Goal: Transaction & Acquisition: Purchase product/service

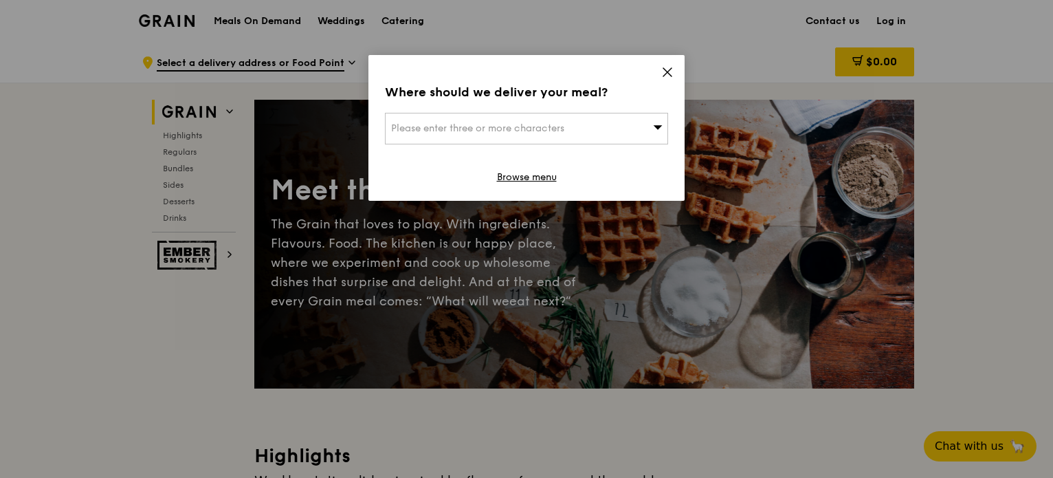
click at [670, 76] on icon at bounding box center [667, 72] width 12 height 12
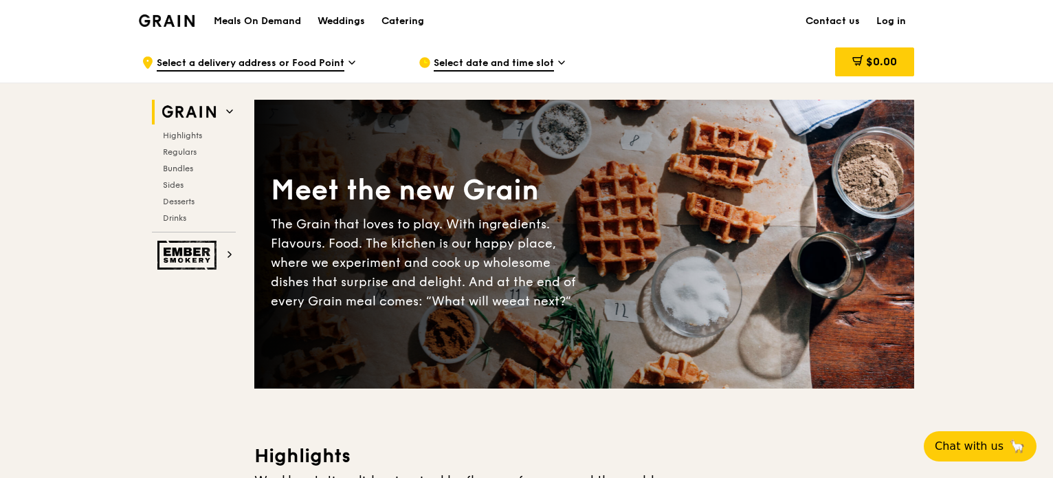
click at [879, 24] on link "Log in" at bounding box center [891, 21] width 46 height 41
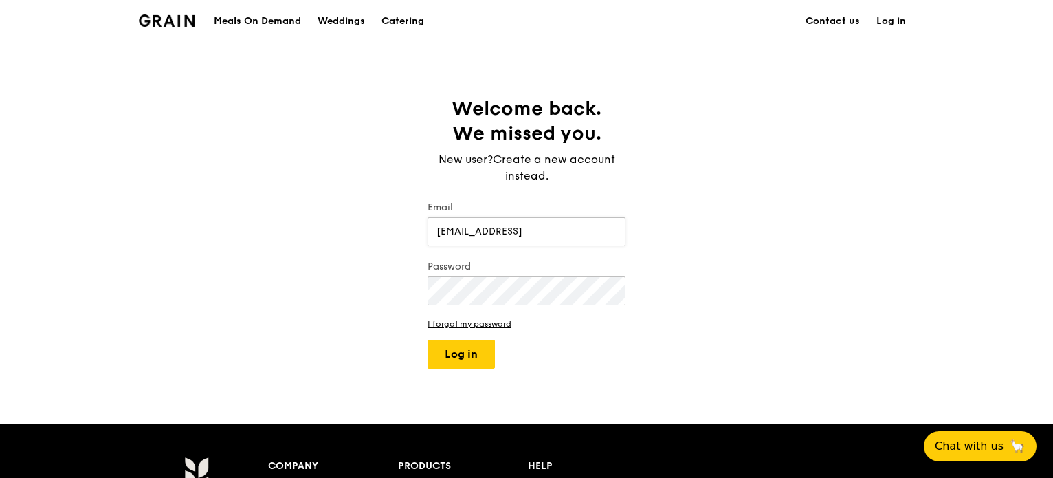
type input "xiaoendyeo@dbs.com"
click at [464, 359] on button "Log in" at bounding box center [460, 353] width 67 height 29
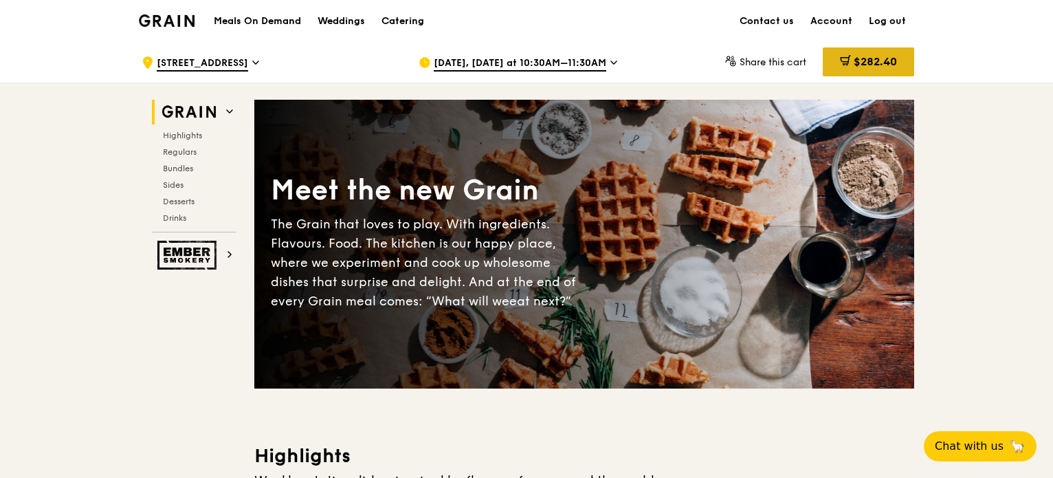
click at [846, 70] on div "$282.40" at bounding box center [867, 61] width 91 height 29
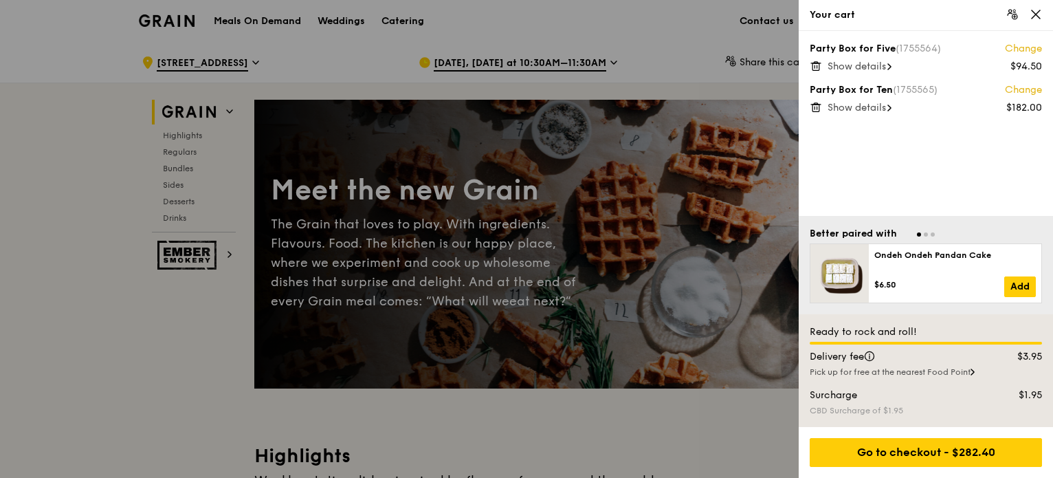
click at [879, 112] on span "Show details" at bounding box center [856, 108] width 58 height 12
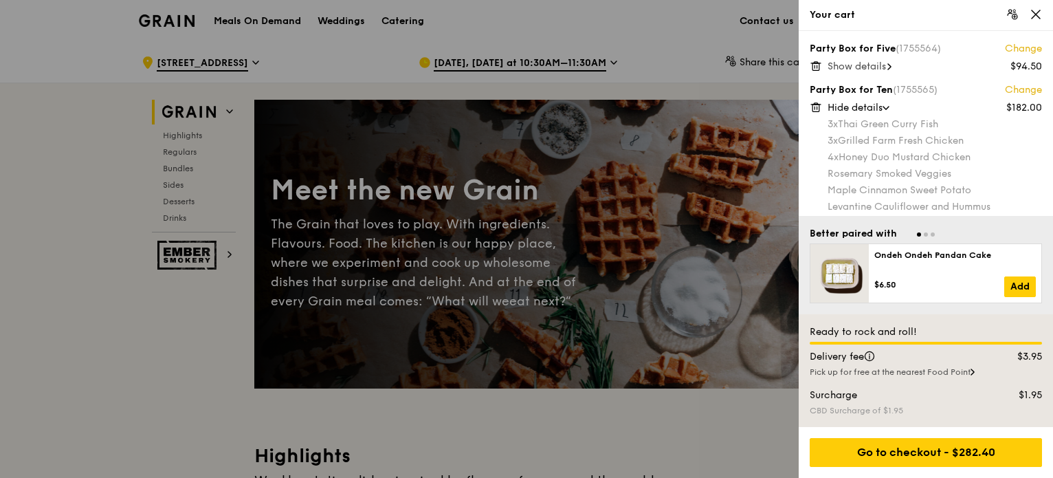
click at [841, 60] on span "Show details" at bounding box center [856, 66] width 58 height 12
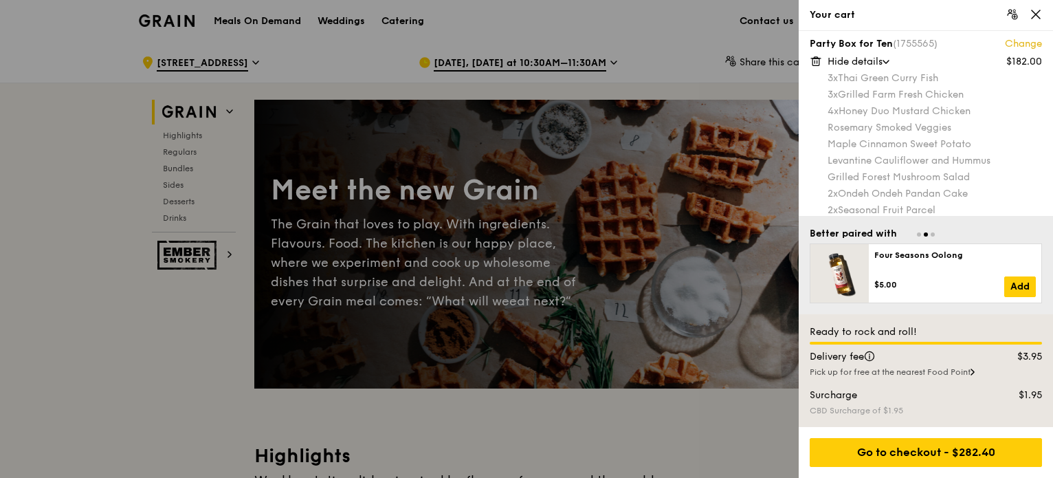
scroll to position [139, 0]
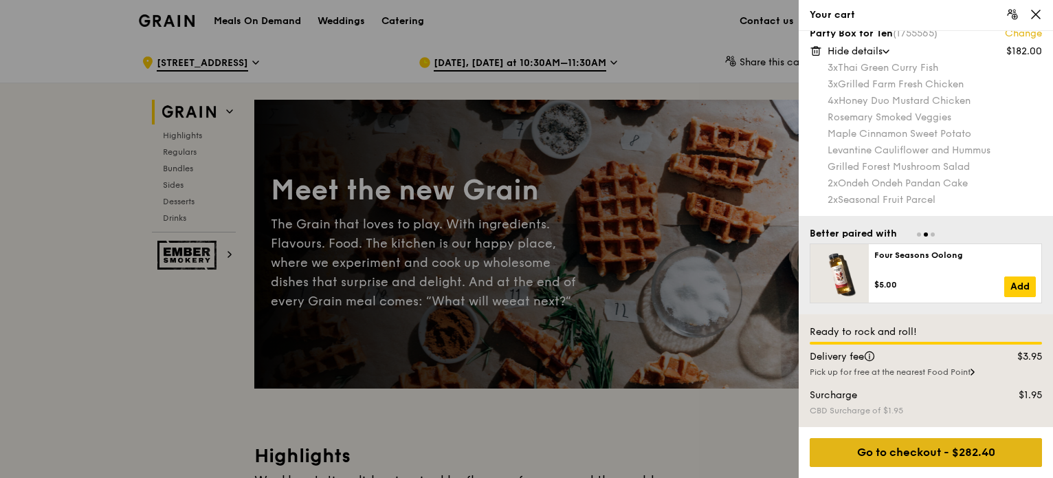
click at [918, 442] on div "Go to checkout - $282.40" at bounding box center [925, 452] width 232 height 29
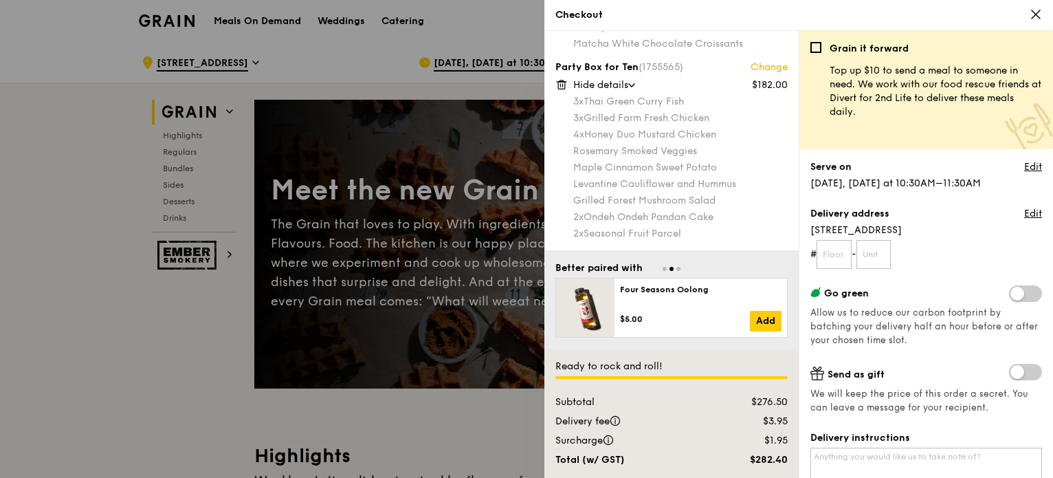
scroll to position [105, 0]
click at [835, 260] on input "text" at bounding box center [833, 254] width 35 height 29
type input "0"
type input "9"
click at [933, 254] on form "# 9 -" at bounding box center [926, 254] width 232 height 29
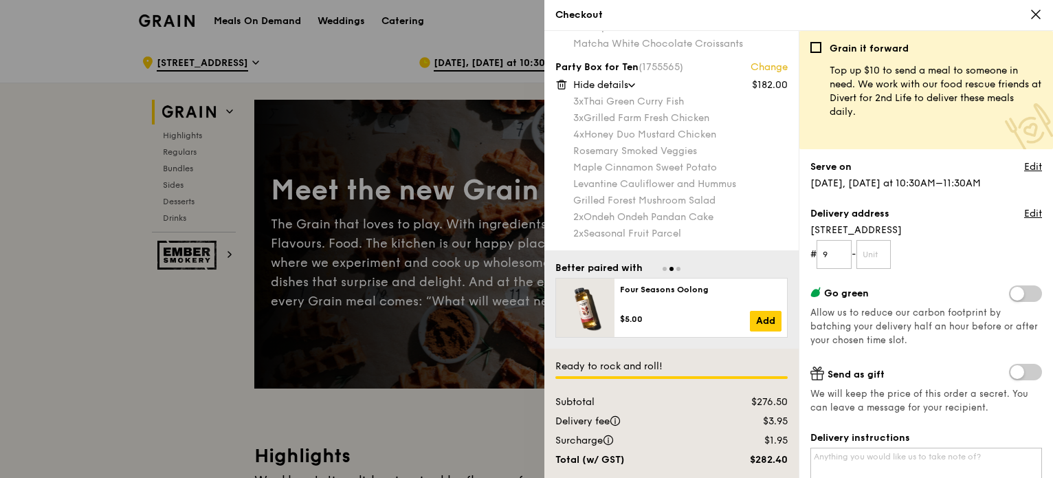
scroll to position [69, 0]
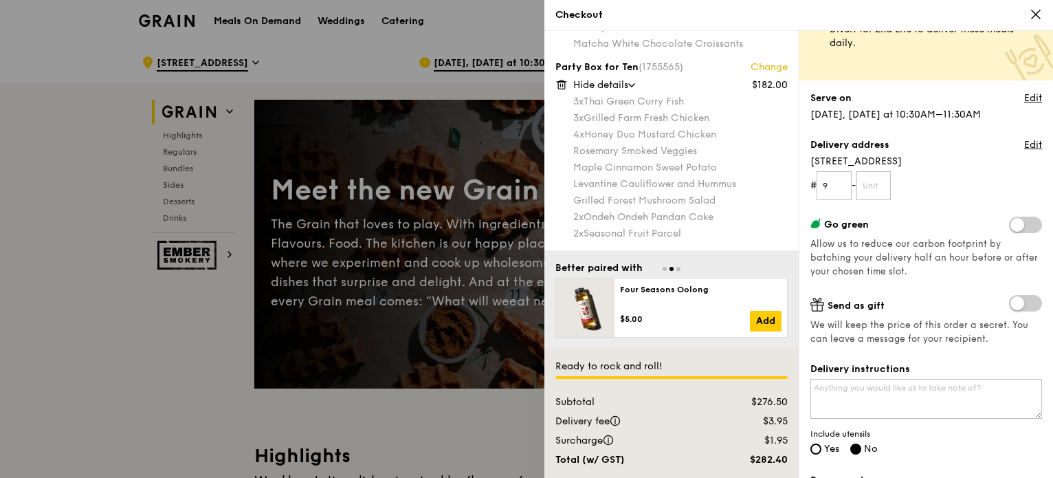
click at [932, 260] on span "Allow us to reduce our carbon footprint by batching your delivery half an hour …" at bounding box center [923, 257] width 227 height 38
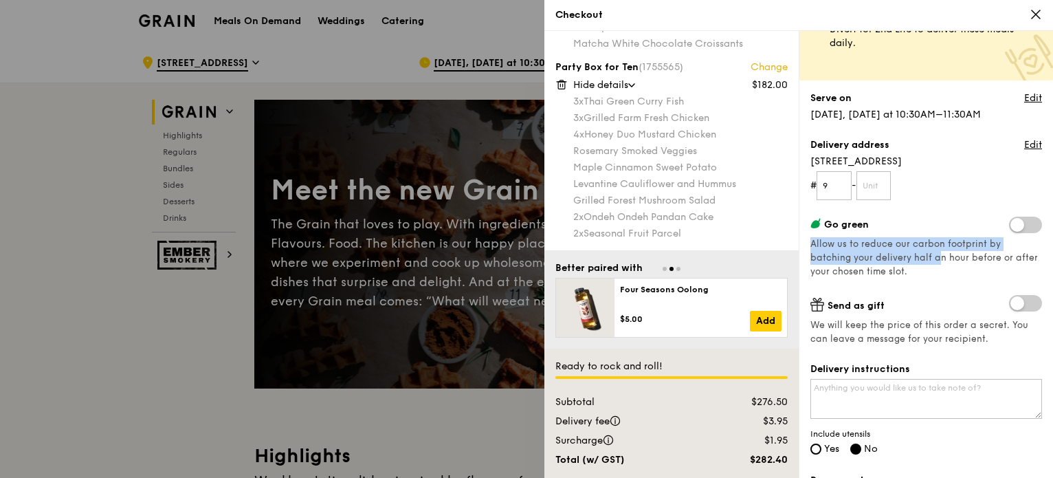
click at [926, 269] on div "Go green Allow us to reduce our carbon footprint by batching your delivery half…" at bounding box center [926, 247] width 232 height 62
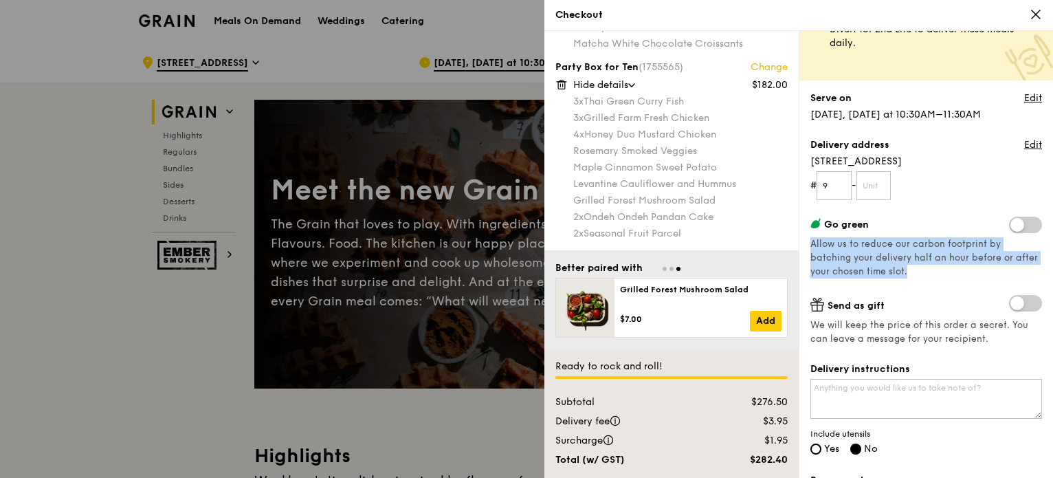
click at [926, 269] on div "Go green Allow us to reduce our carbon footprint by batching your delivery half…" at bounding box center [926, 247] width 232 height 62
click at [888, 264] on div "Go green Allow us to reduce our carbon footprint by batching your delivery half…" at bounding box center [926, 247] width 232 height 62
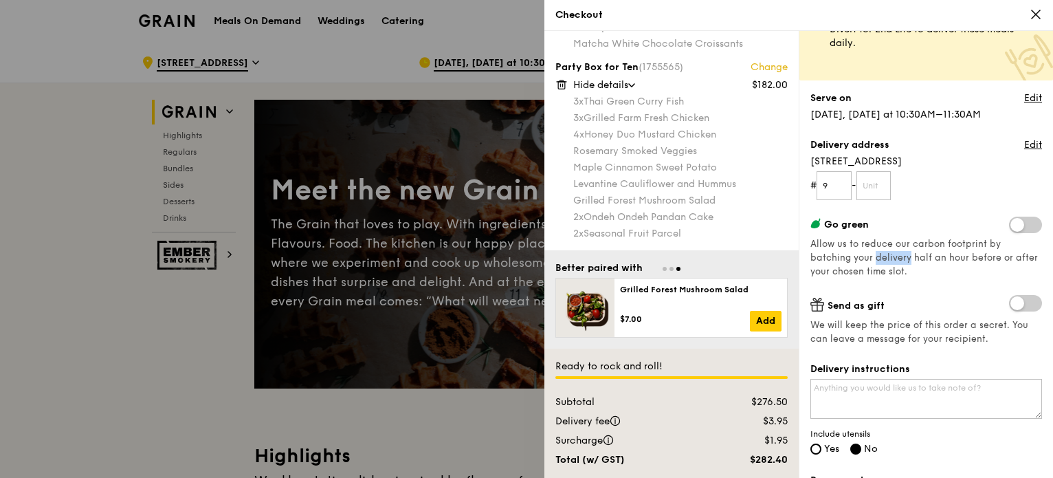
click at [888, 264] on div "Go green Allow us to reduce our carbon footprint by batching your delivery half…" at bounding box center [926, 247] width 232 height 62
click at [928, 268] on div "Go green Allow us to reduce our carbon footprint by batching your delivery half…" at bounding box center [926, 247] width 232 height 62
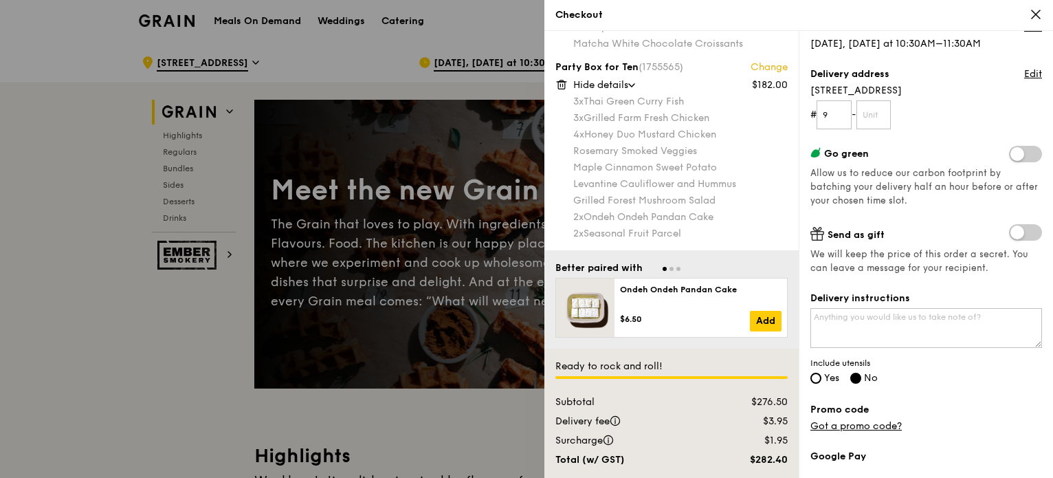
scroll to position [196, 0]
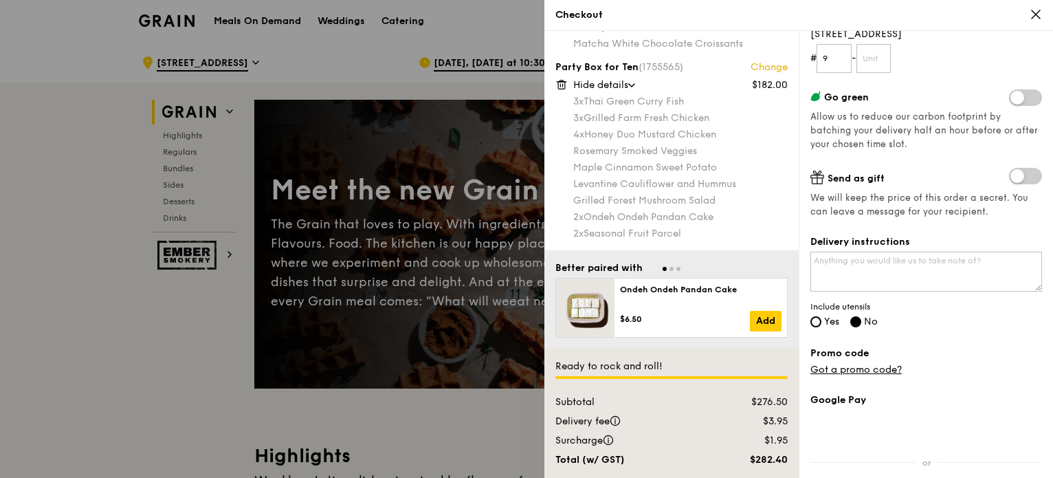
click at [827, 317] on span "Yes" at bounding box center [831, 321] width 15 height 12
click at [821, 317] on input "Yes" at bounding box center [815, 321] width 11 height 11
radio input "true"
radio input "false"
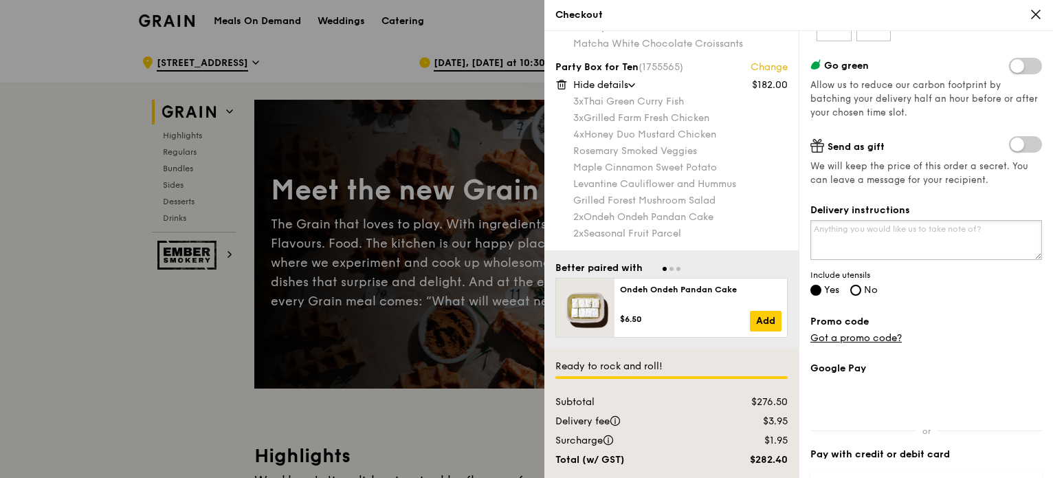
click at [889, 240] on textarea "Delivery instructions" at bounding box center [926, 240] width 232 height 40
type textarea "al"
type textarea "l"
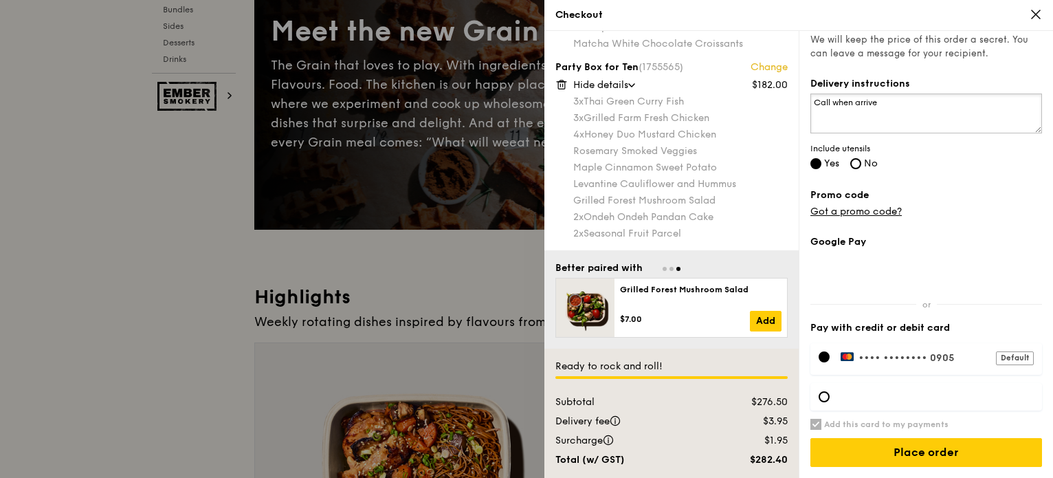
scroll to position [0, 0]
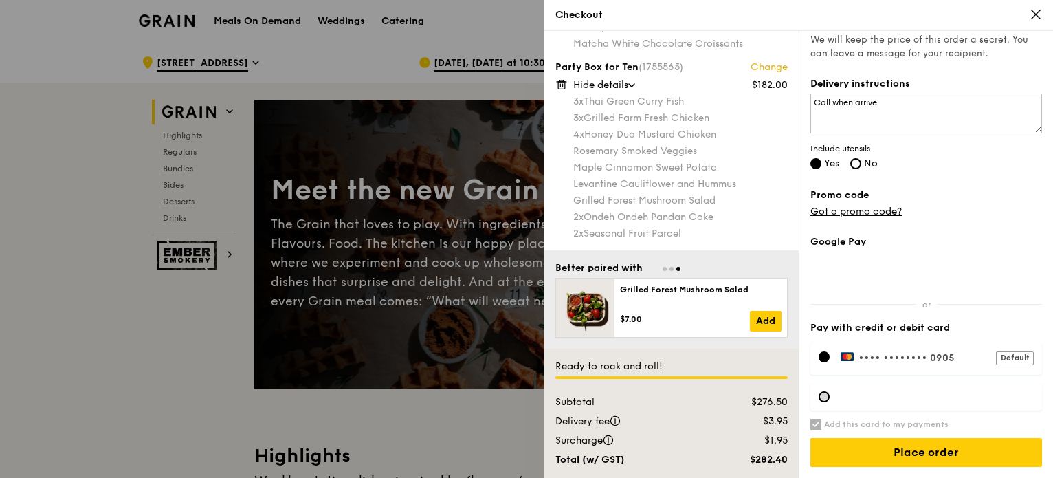
click at [827, 396] on div at bounding box center [823, 396] width 11 height 11
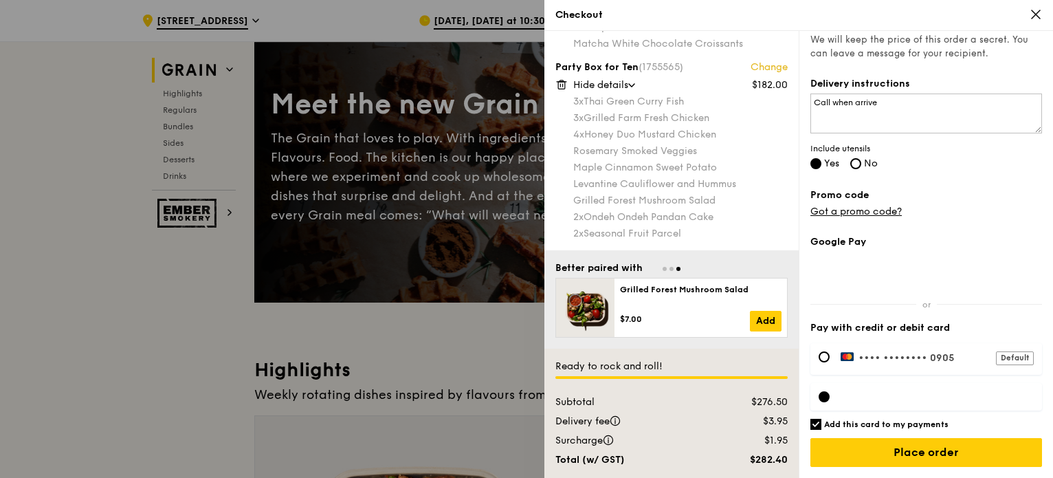
scroll to position [354, 0]
click at [824, 353] on div at bounding box center [823, 356] width 11 height 11
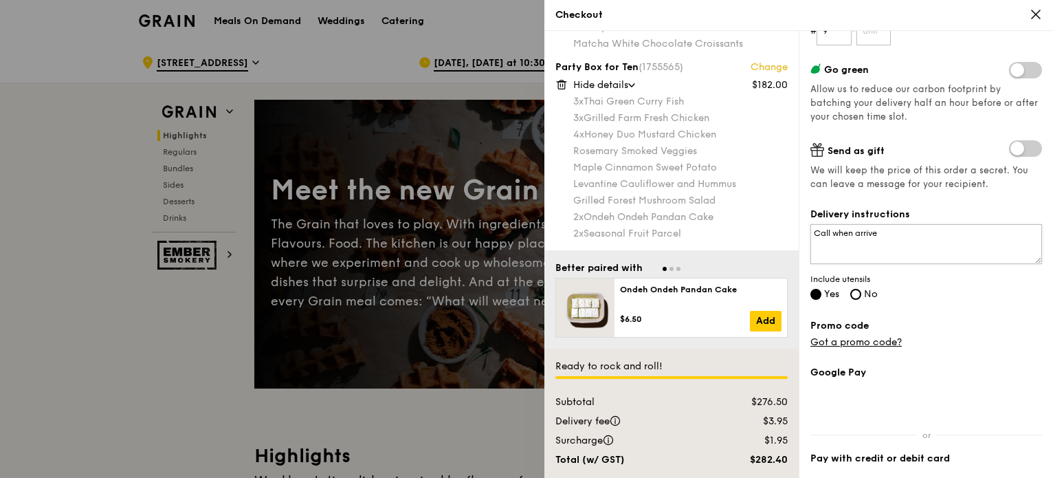
scroll to position [299, 0]
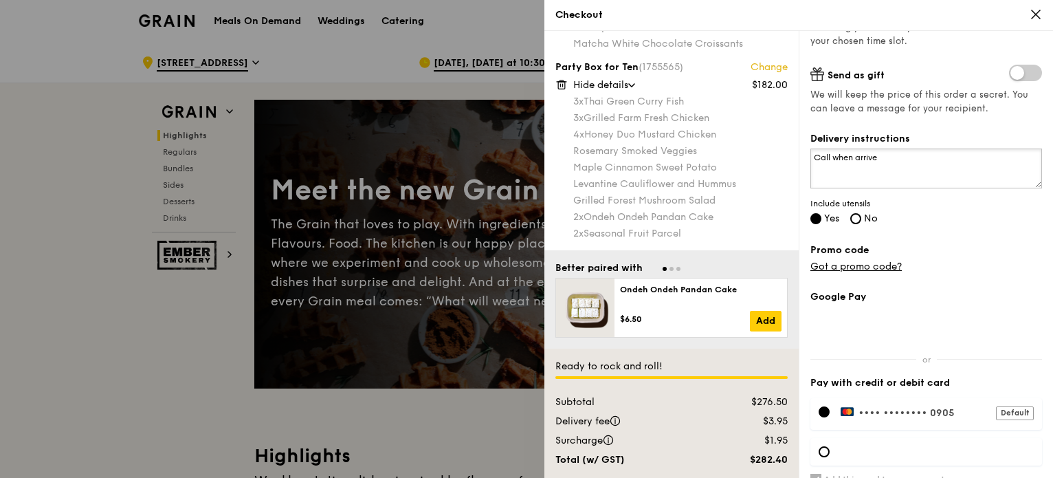
click at [888, 160] on textarea "Call when arrive" at bounding box center [926, 168] width 232 height 40
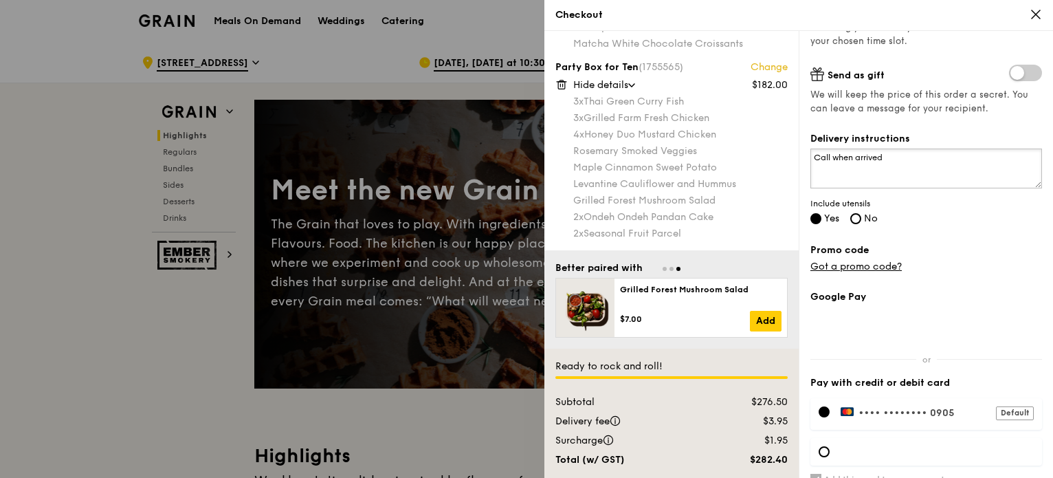
click at [844, 157] on textarea "Call when arrived" at bounding box center [926, 168] width 232 height 40
click at [848, 157] on textarea "Call nceen arrived" at bounding box center [926, 168] width 232 height 40
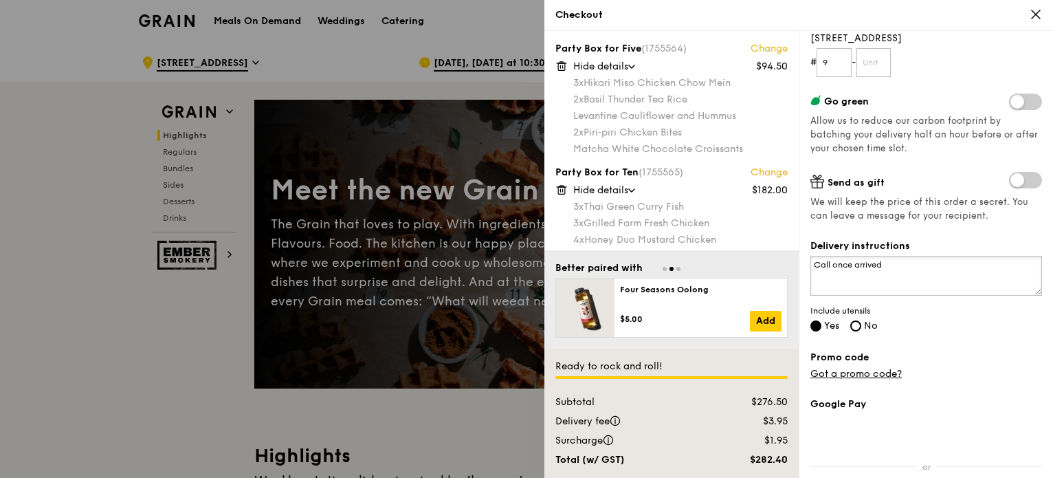
scroll to position [192, 0]
click at [904, 260] on textarea "Call once arrived" at bounding box center [926, 275] width 232 height 40
paste textarea "Closer to 1130 if possible"
click at [920, 273] on textarea "Deliver closer to 1130 if possible Call once arrived." at bounding box center [926, 275] width 232 height 40
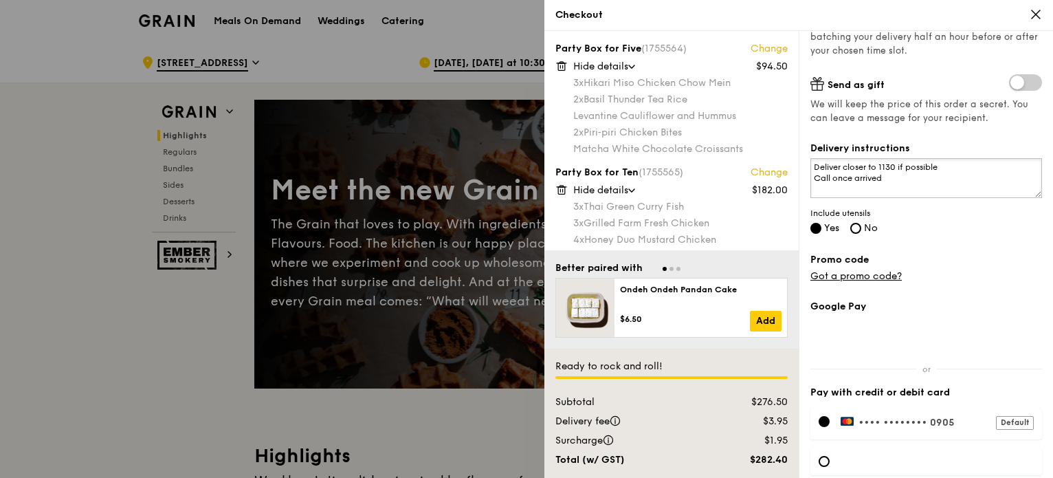
scroll to position [354, 0]
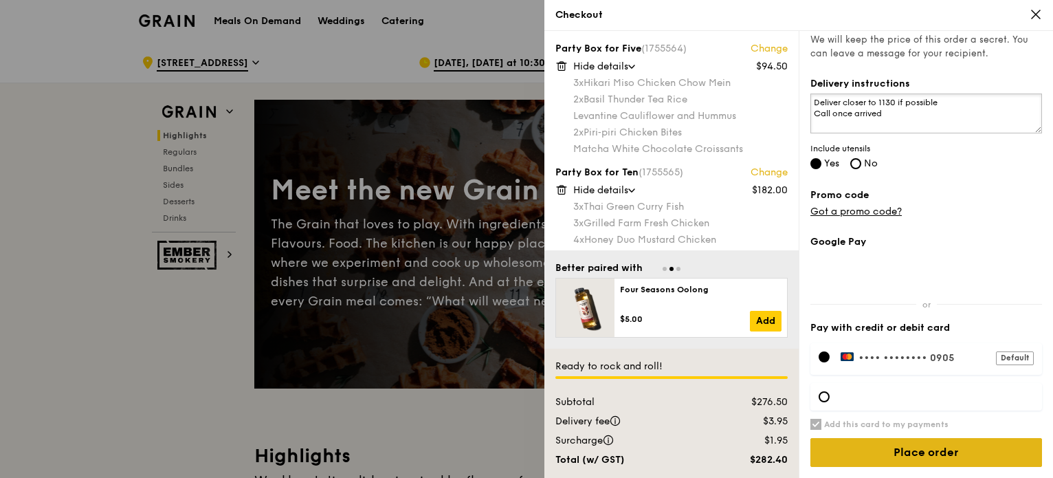
type textarea "Deliver closer to 1130 if possible Call once arrived"
click at [954, 453] on input "Place order" at bounding box center [926, 452] width 232 height 29
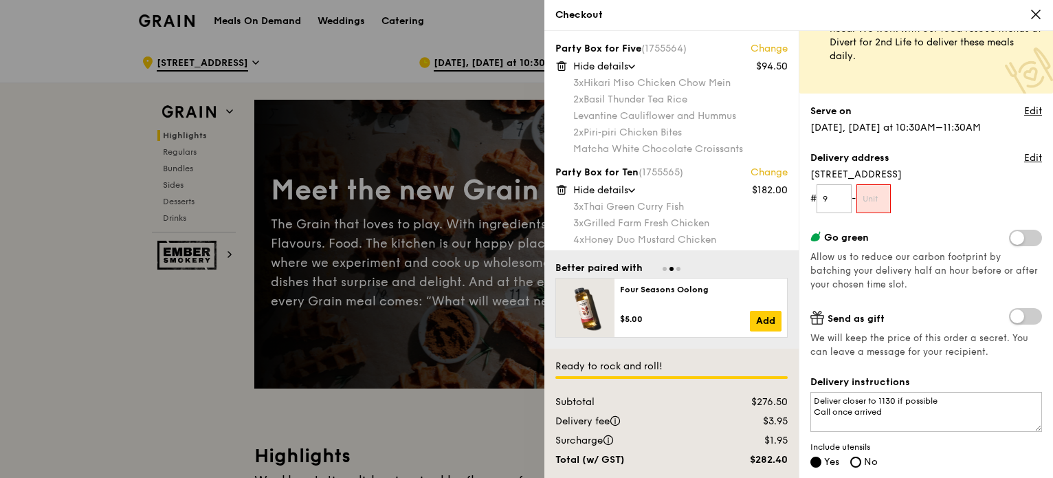
scroll to position [55, 0]
click at [882, 191] on input "text" at bounding box center [873, 199] width 35 height 29
type input "0"
click at [936, 223] on div "Grain it forward Top up $10 to send a meal to someone in need. We work with our…" at bounding box center [926, 205] width 232 height 436
drag, startPoint x: 880, startPoint y: 201, endPoint x: 828, endPoint y: 193, distance: 52.9
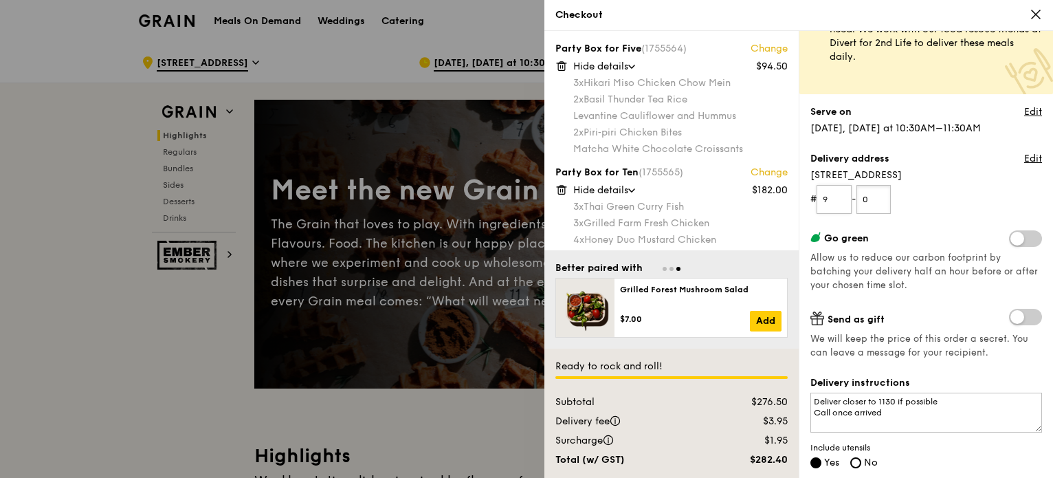
click at [828, 193] on form "# 9 - 0" at bounding box center [926, 199] width 232 height 29
type input "0"
drag, startPoint x: 974, startPoint y: 193, endPoint x: 970, endPoint y: 202, distance: 9.6
click at [970, 202] on form "# 9 - 0" at bounding box center [926, 199] width 232 height 29
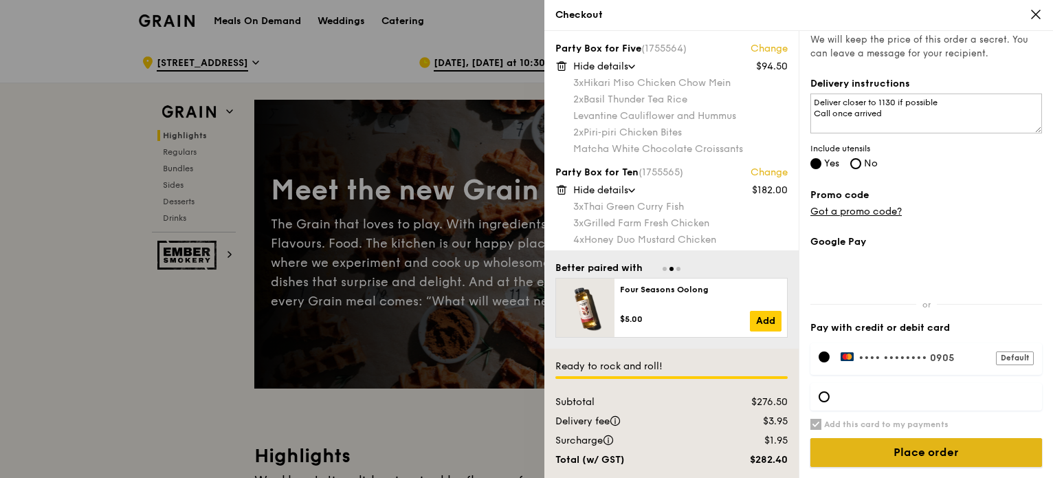
click at [912, 442] on input "Place order" at bounding box center [926, 452] width 232 height 29
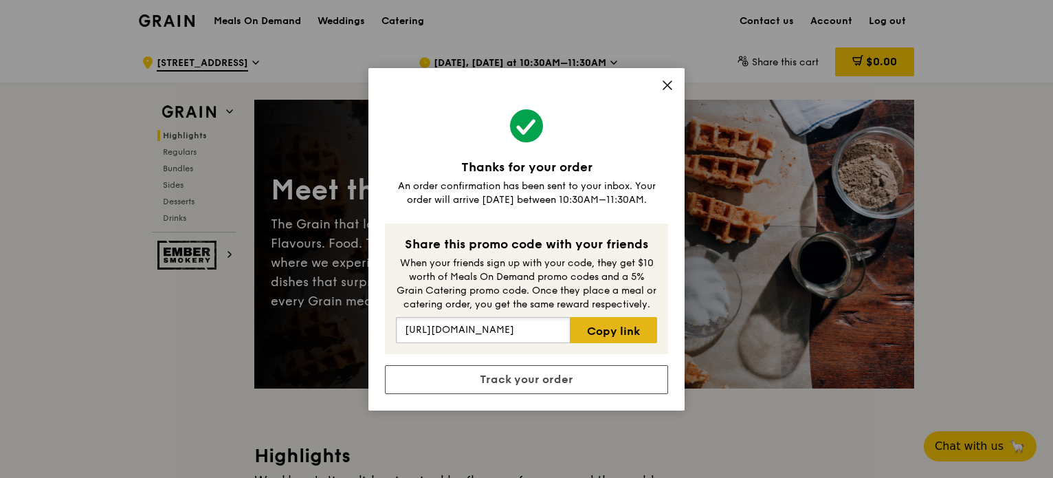
scroll to position [0, 0]
click at [534, 307] on div "When your friends sign up with your code, they get $10 worth of Meals On Demand…" at bounding box center [526, 283] width 261 height 55
click at [565, 246] on div "Share this promo code with your friends" at bounding box center [526, 243] width 261 height 19
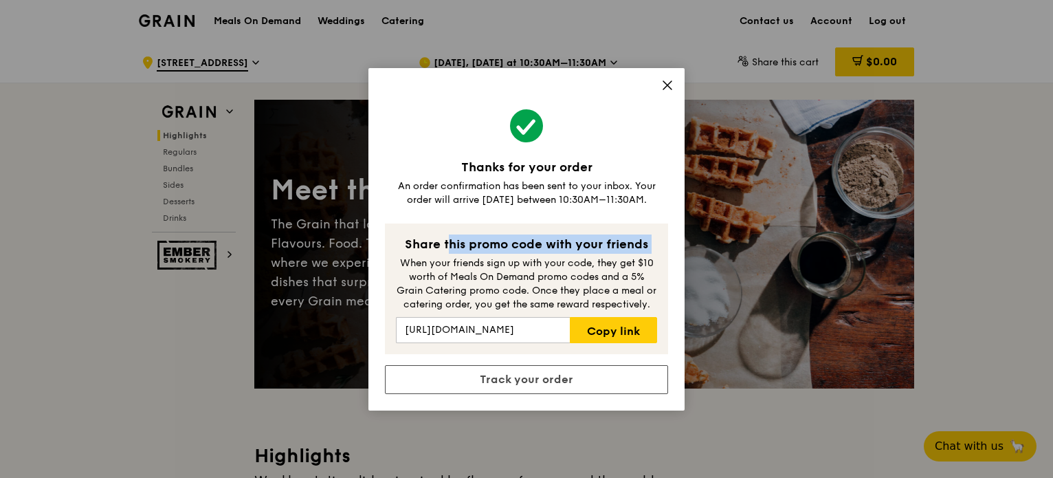
drag, startPoint x: 565, startPoint y: 246, endPoint x: 595, endPoint y: 290, distance: 53.4
click at [598, 294] on div "Share this promo code with your friends When your friends sign up with your cod…" at bounding box center [526, 288] width 283 height 131
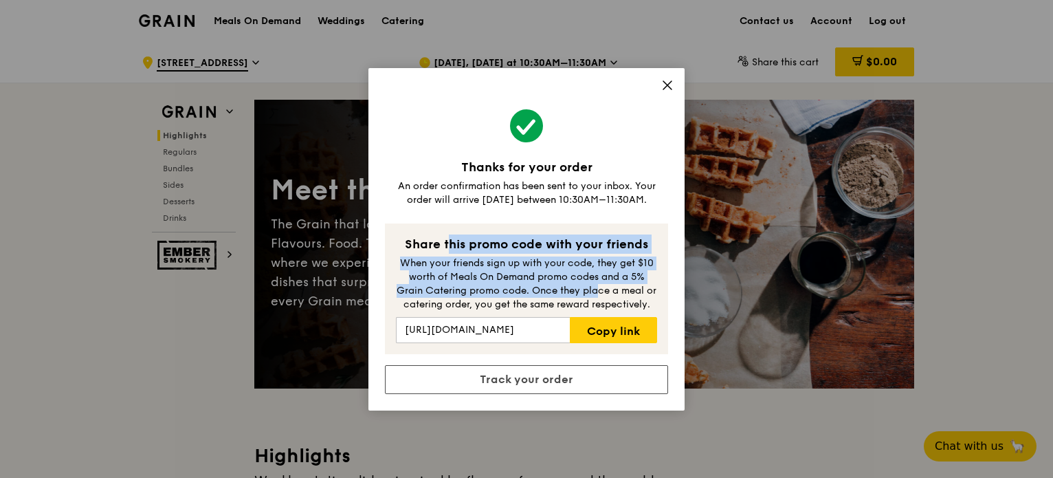
click at [598, 294] on div "When your friends sign up with your code, they get $10 worth of Meals On Demand…" at bounding box center [526, 283] width 261 height 55
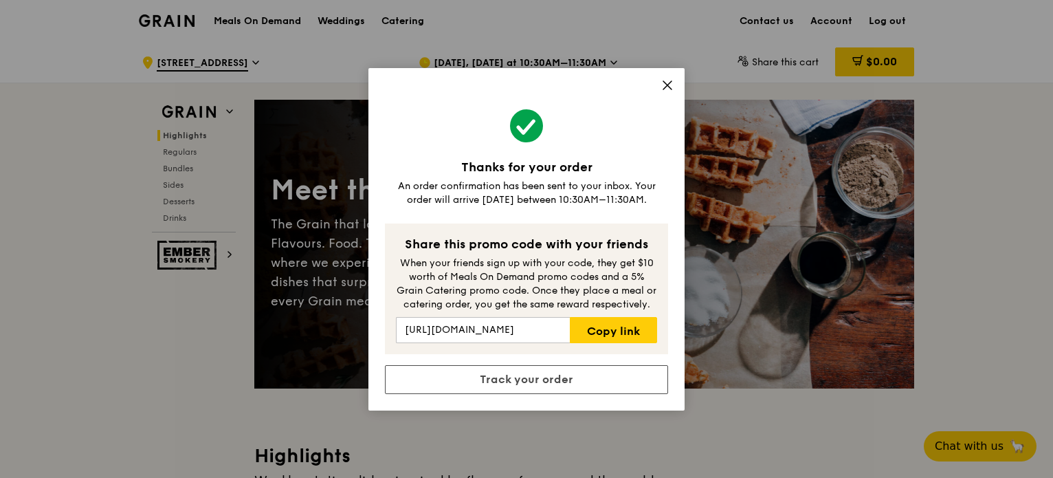
click at [669, 85] on icon at bounding box center [667, 85] width 12 height 12
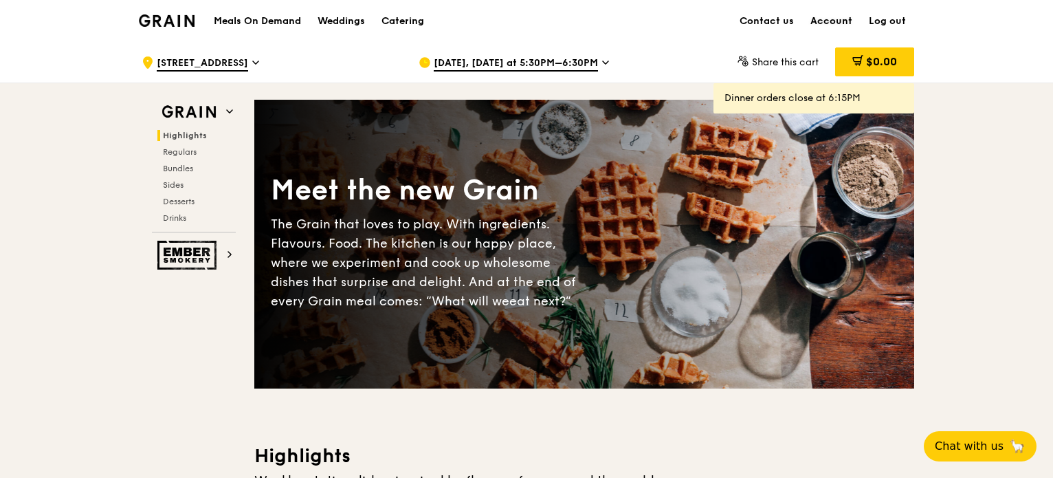
click at [822, 16] on link "Account" at bounding box center [831, 21] width 58 height 41
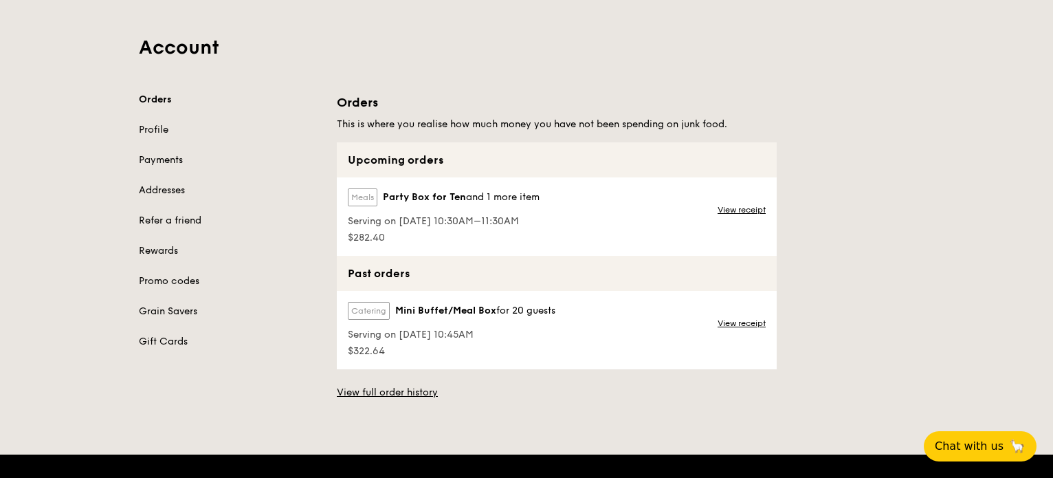
scroll to position [63, 0]
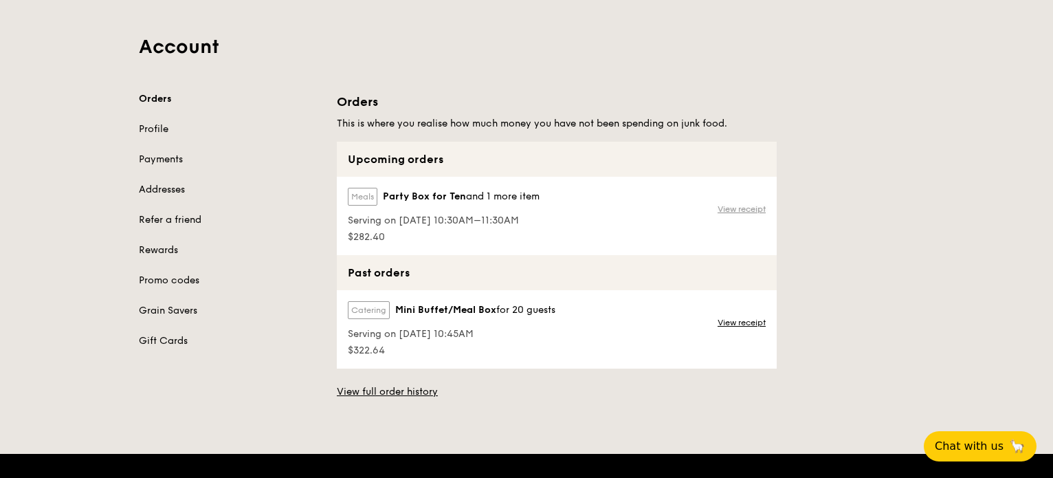
click at [736, 210] on link "View receipt" at bounding box center [741, 208] width 48 height 11
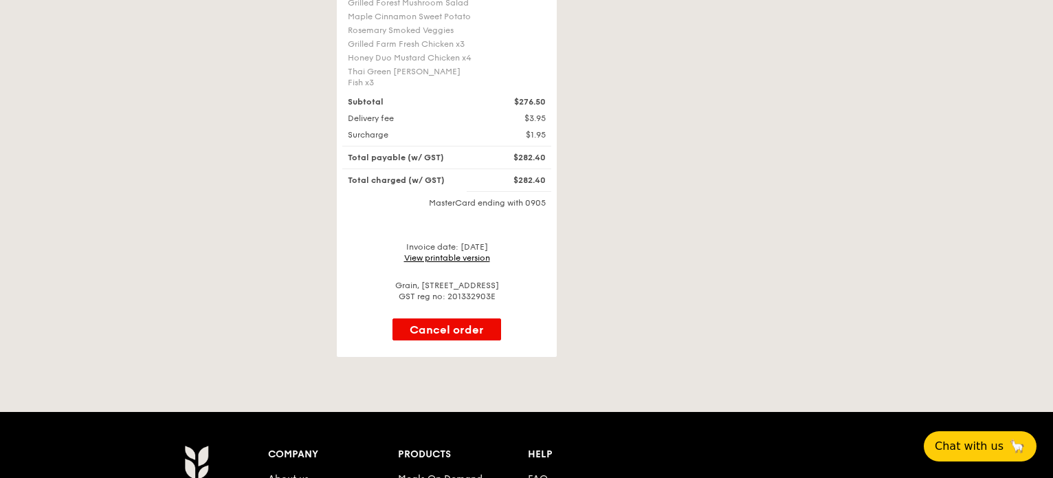
scroll to position [473, 0]
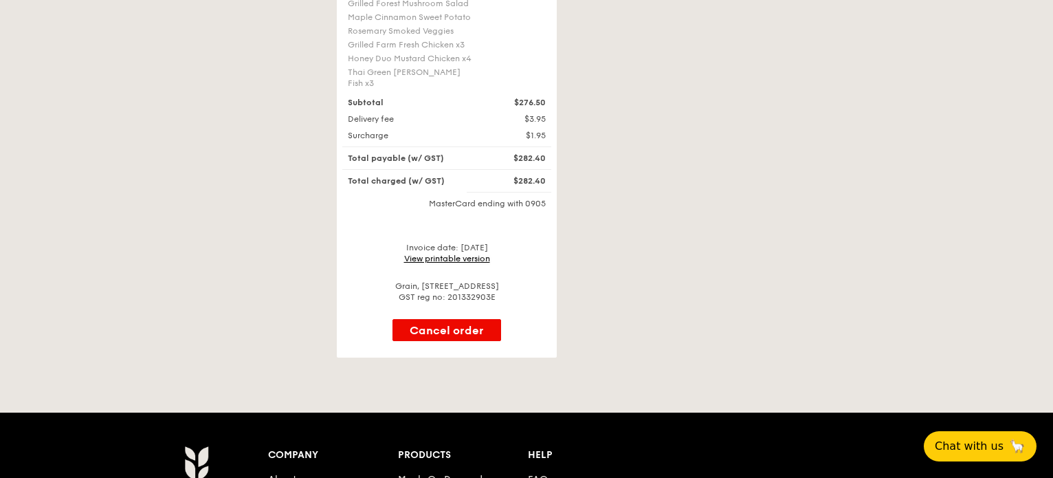
click at [458, 254] on link "View printable version" at bounding box center [447, 259] width 86 height 10
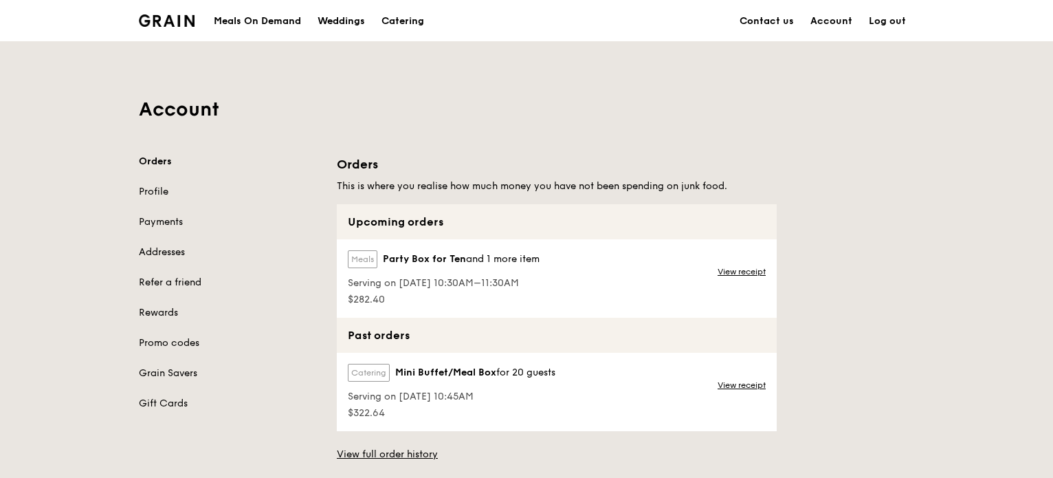
drag, startPoint x: 377, startPoint y: 420, endPoint x: 350, endPoint y: 413, distance: 28.5
click at [350, 412] on div "Catering Mini Buffet/Meal Box for 20 guests Serving on [DATE] 10:45AM $322.64" at bounding box center [450, 391] width 227 height 78
click at [350, 412] on span "$322.64" at bounding box center [451, 413] width 207 height 14
drag, startPoint x: 350, startPoint y: 413, endPoint x: 383, endPoint y: 414, distance: 33.0
click at [383, 413] on span "$322.64" at bounding box center [451, 413] width 207 height 14
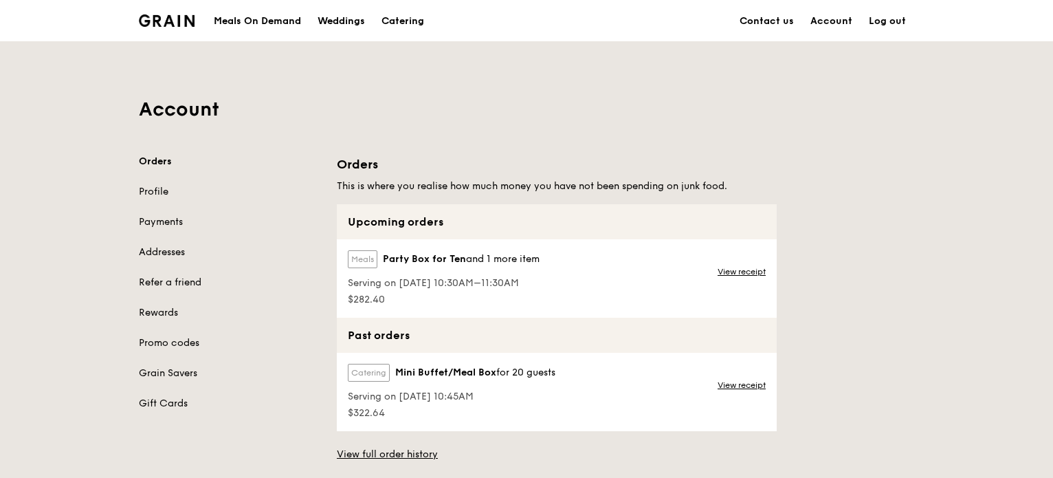
click at [383, 413] on span "$322.64" at bounding box center [451, 413] width 207 height 14
click at [720, 385] on link "View receipt" at bounding box center [741, 384] width 48 height 11
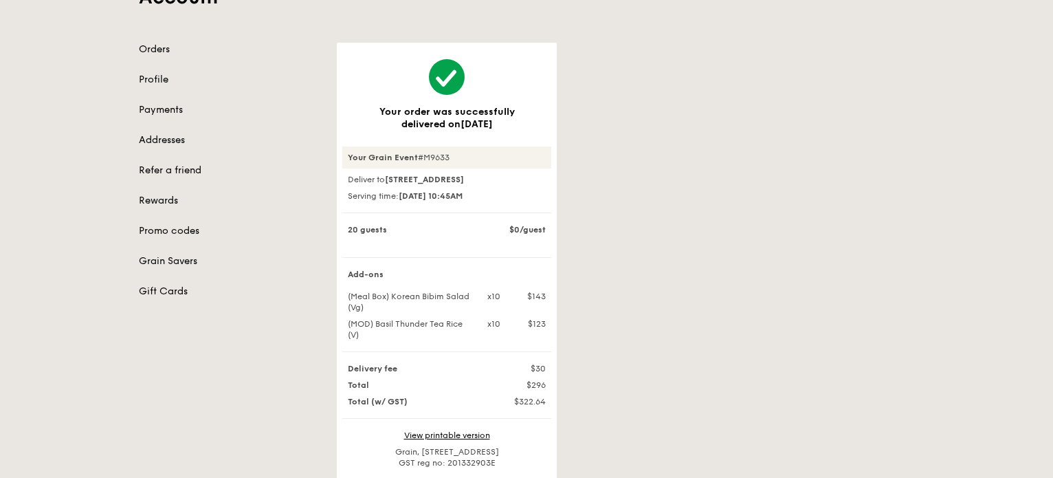
scroll to position [261, 0]
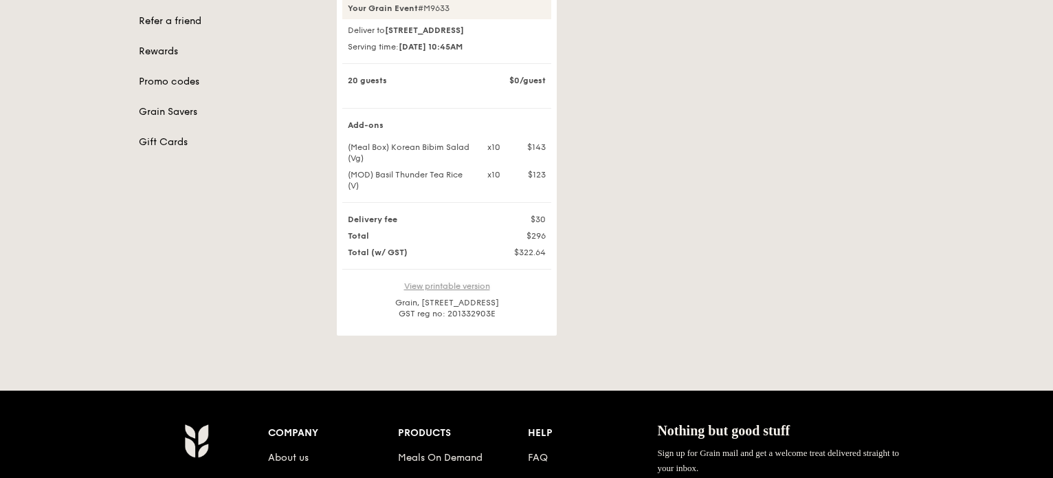
click at [449, 291] on link "View printable version" at bounding box center [447, 286] width 86 height 10
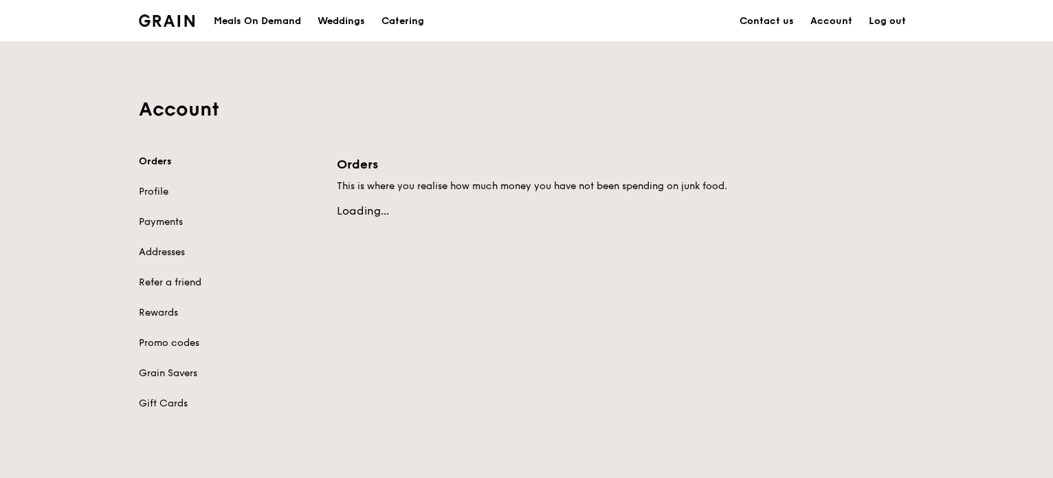
scroll to position [63, 0]
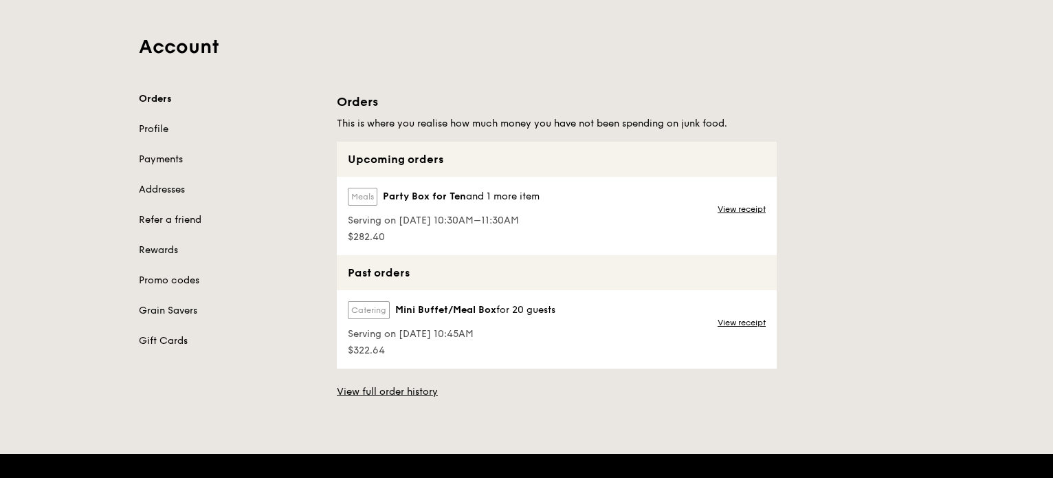
drag, startPoint x: 398, startPoint y: 360, endPoint x: 354, endPoint y: 351, distance: 45.5
click at [354, 351] on div "Catering Mini Buffet/Meal Box for 20 guests Serving on 12 Dec 2024, 10:45AM $32…" at bounding box center [450, 329] width 227 height 78
click at [804, 244] on div "Orders This is where you realise how much money you have not been spending on j…" at bounding box center [625, 245] width 594 height 306
